Goal: Navigation & Orientation: Find specific page/section

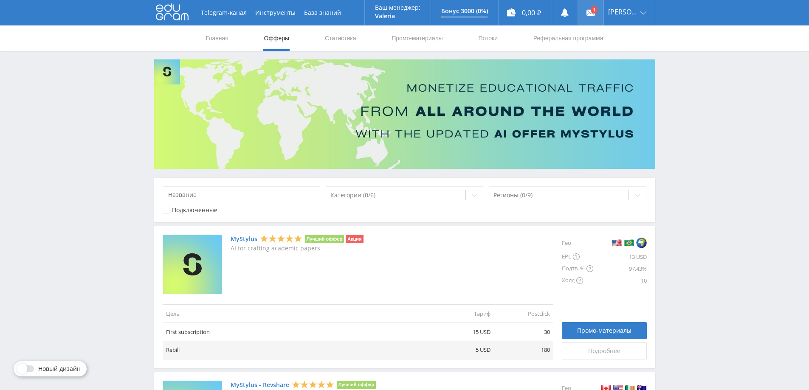
click at [595, 10] on use at bounding box center [590, 13] width 8 height 6
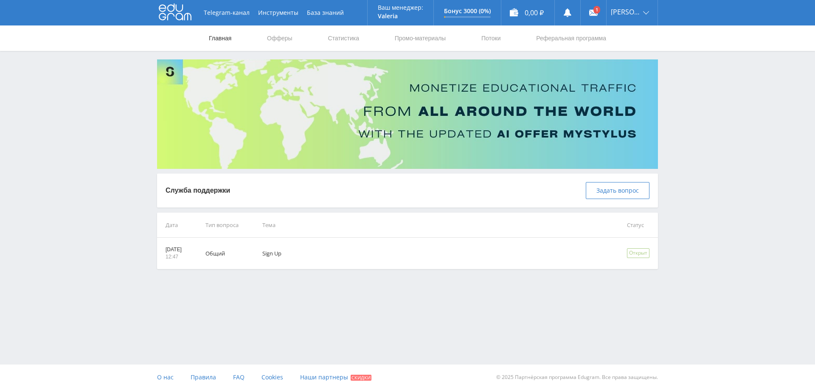
click at [222, 36] on link "Главная" at bounding box center [220, 37] width 24 height 25
